Goal: Obtain resource: Download file/media

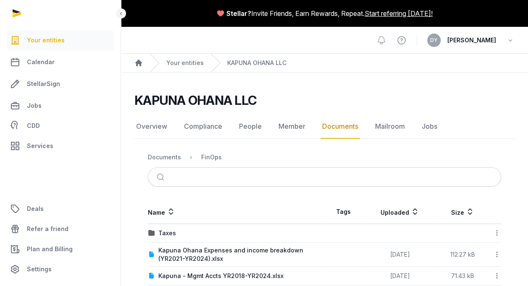
scroll to position [34, 0]
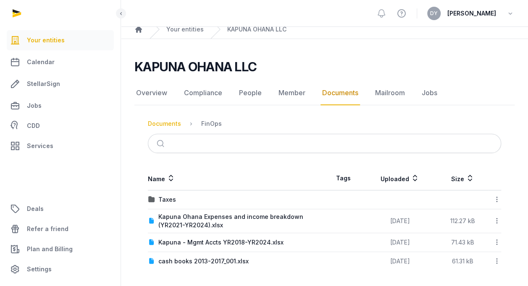
click at [166, 123] on div "Documents" at bounding box center [164, 124] width 33 height 8
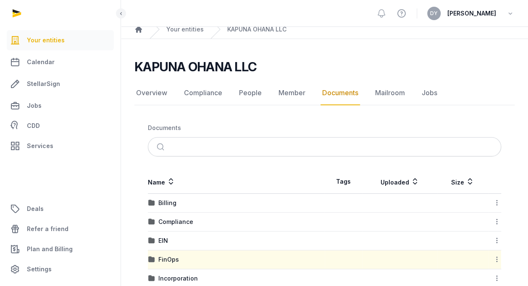
scroll to position [70, 0]
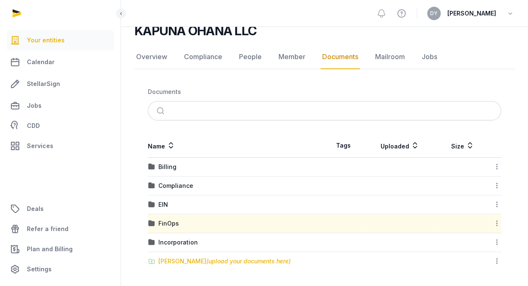
click at [182, 258] on div "[PERSON_NAME] (upload your documents here)" at bounding box center [224, 261] width 132 height 8
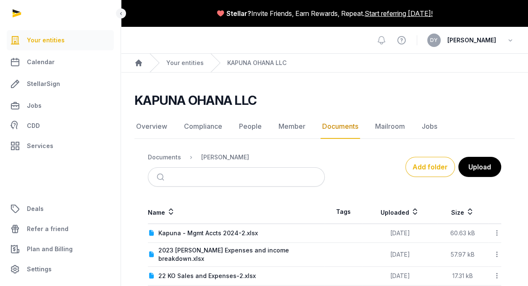
scroll to position [52, 0]
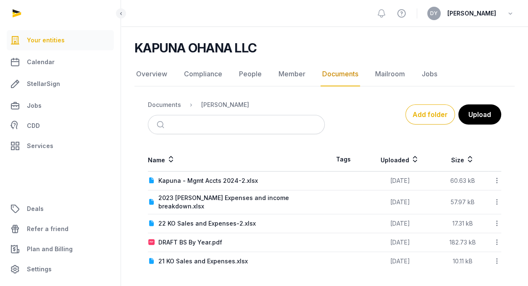
click at [340, 73] on link "Documents" at bounding box center [339, 74] width 39 height 24
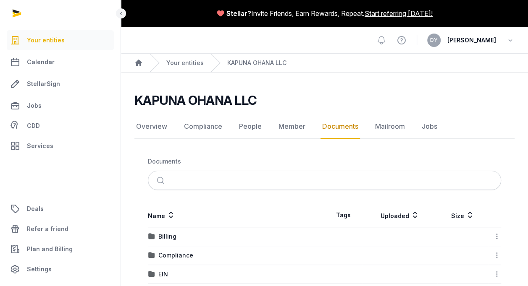
scroll to position [70, 0]
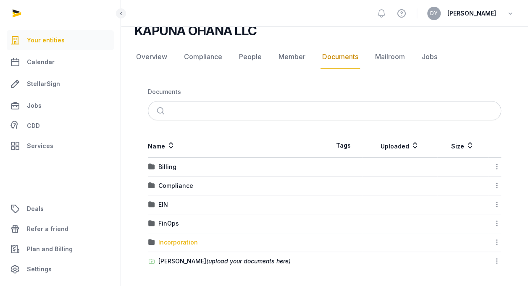
click at [184, 241] on div "Incorporation" at bounding box center [177, 242] width 39 height 8
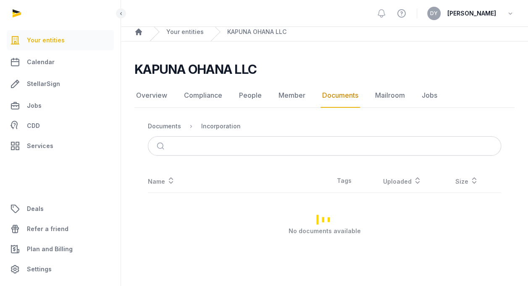
scroll to position [30, 0]
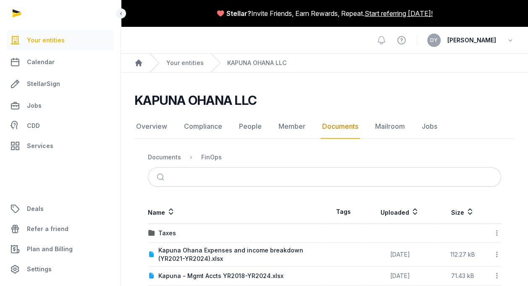
scroll to position [34, 0]
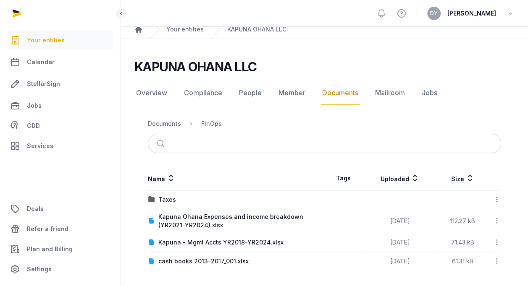
click at [339, 95] on link "Documents" at bounding box center [339, 93] width 39 height 24
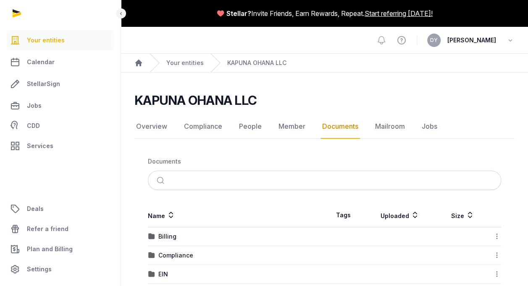
scroll to position [70, 0]
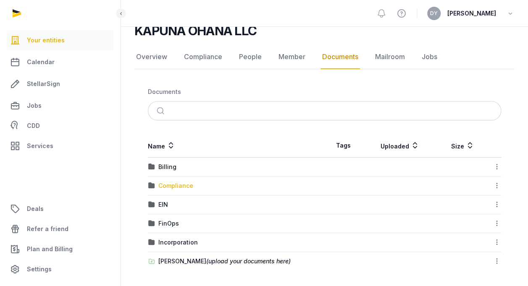
click at [175, 184] on div "Compliance" at bounding box center [175, 186] width 35 height 8
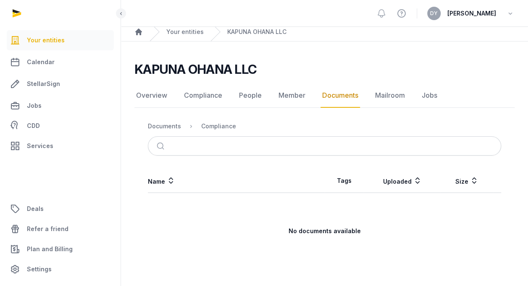
scroll to position [30, 0]
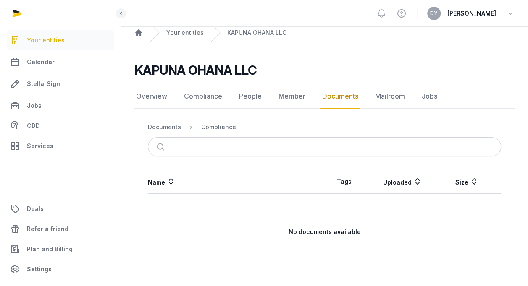
click at [351, 97] on link "Documents" at bounding box center [339, 96] width 39 height 24
click at [325, 102] on link "Documents" at bounding box center [339, 96] width 39 height 24
click at [290, 97] on link "Member" at bounding box center [292, 96] width 30 height 24
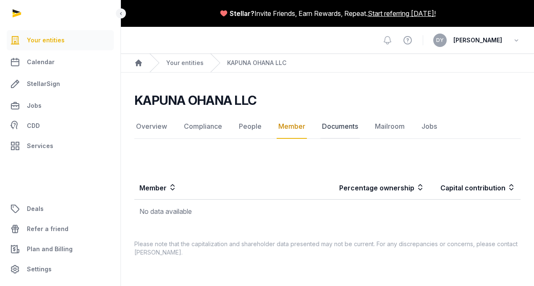
click at [333, 126] on link "Documents" at bounding box center [339, 127] width 39 height 24
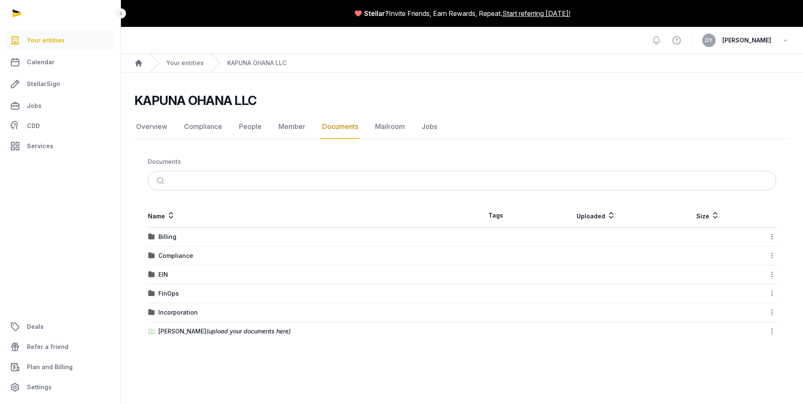
click at [527, 286] on icon at bounding box center [772, 331] width 8 height 9
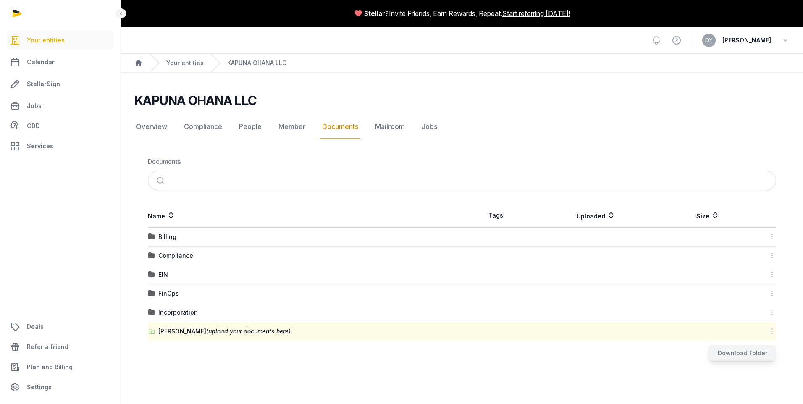
click at [527, 286] on div "Download Folder" at bounding box center [741, 353] width 67 height 15
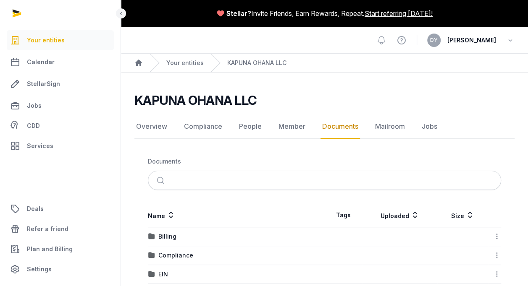
click at [317, 100] on div "KAPUNA OHANA LLC" at bounding box center [320, 100] width 373 height 15
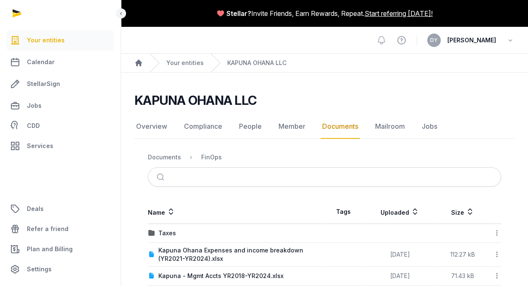
scroll to position [34, 0]
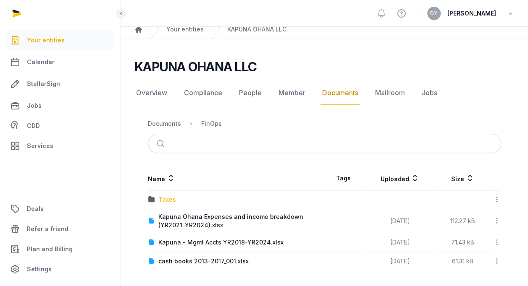
click at [170, 202] on div "Taxes" at bounding box center [167, 200] width 18 height 8
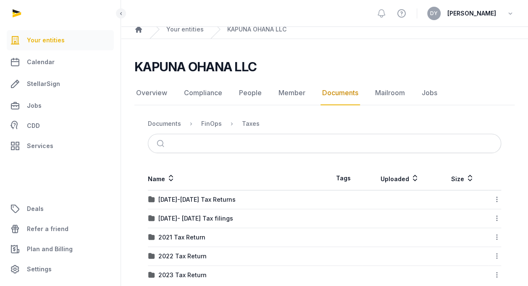
scroll to position [47, 0]
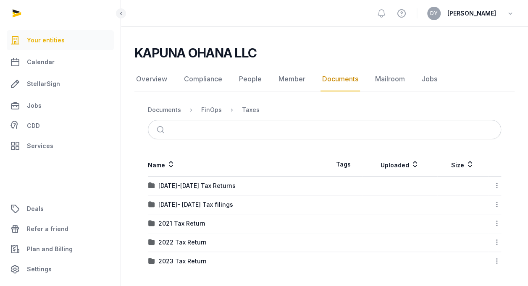
click at [333, 97] on div "KAPUNA OHANA LLC Documents Overview Compliance People Member Documents Mailroom…" at bounding box center [324, 157] width 407 height 225
click at [338, 80] on link "Documents" at bounding box center [339, 79] width 39 height 24
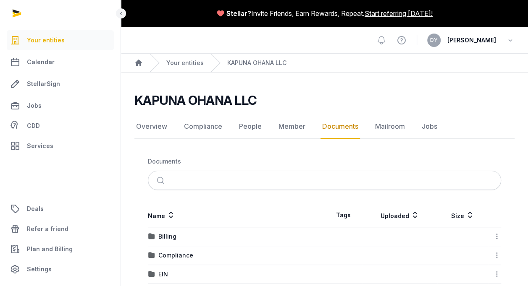
scroll to position [70, 0]
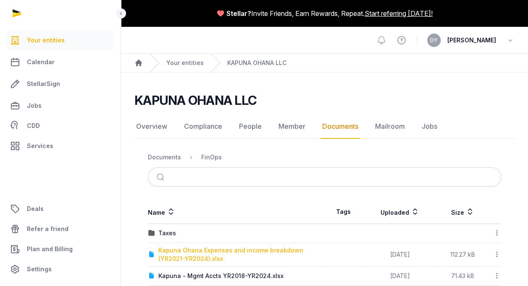
scroll to position [34, 0]
